Goal: Task Accomplishment & Management: Use online tool/utility

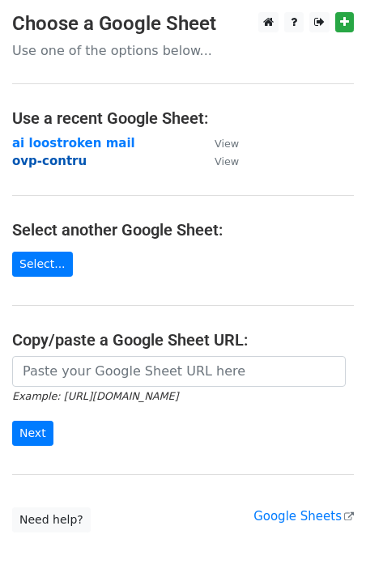
click at [64, 161] on strong "ovp-contru" at bounding box center [49, 161] width 74 height 15
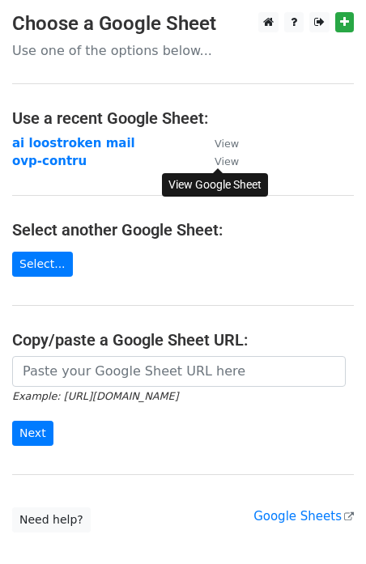
click at [227, 160] on small "View" at bounding box center [227, 161] width 24 height 12
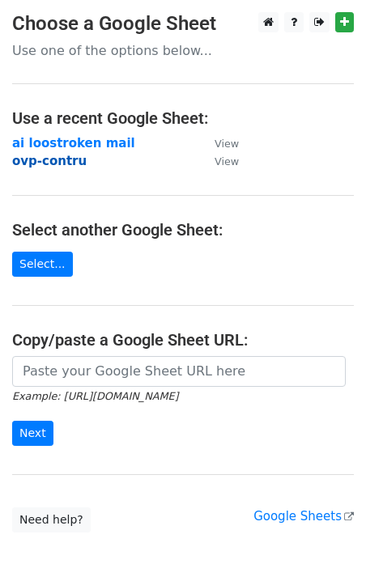
click at [62, 164] on strong "ovp-contru" at bounding box center [49, 161] width 74 height 15
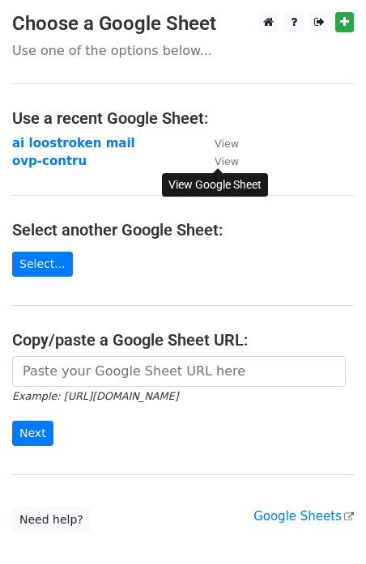
click at [224, 164] on small "View" at bounding box center [227, 161] width 24 height 12
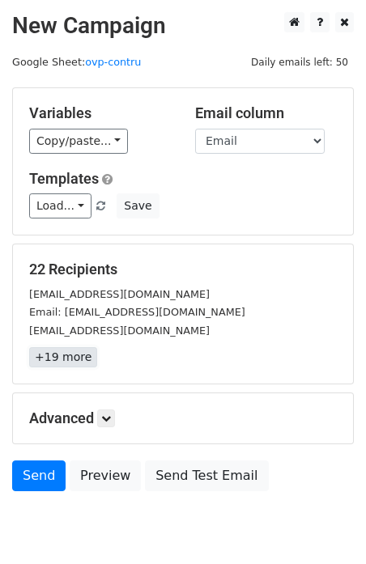
click at [63, 348] on link "+19 more" at bounding box center [63, 357] width 68 height 20
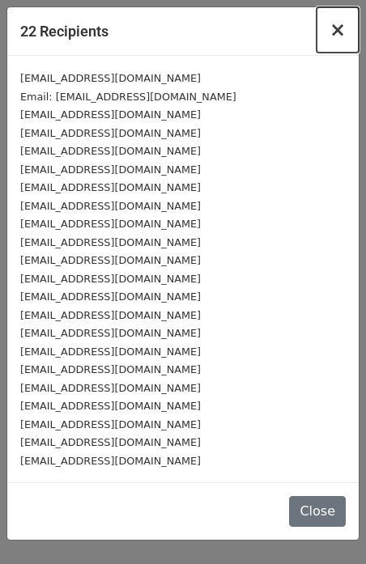
click at [336, 28] on span "×" at bounding box center [337, 30] width 16 height 23
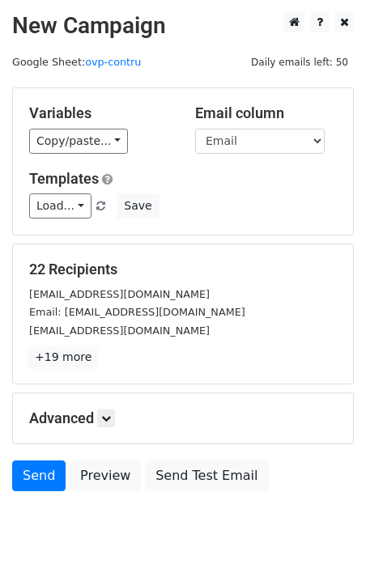
scroll to position [65, 0]
